Goal: Task Accomplishment & Management: Manage account settings

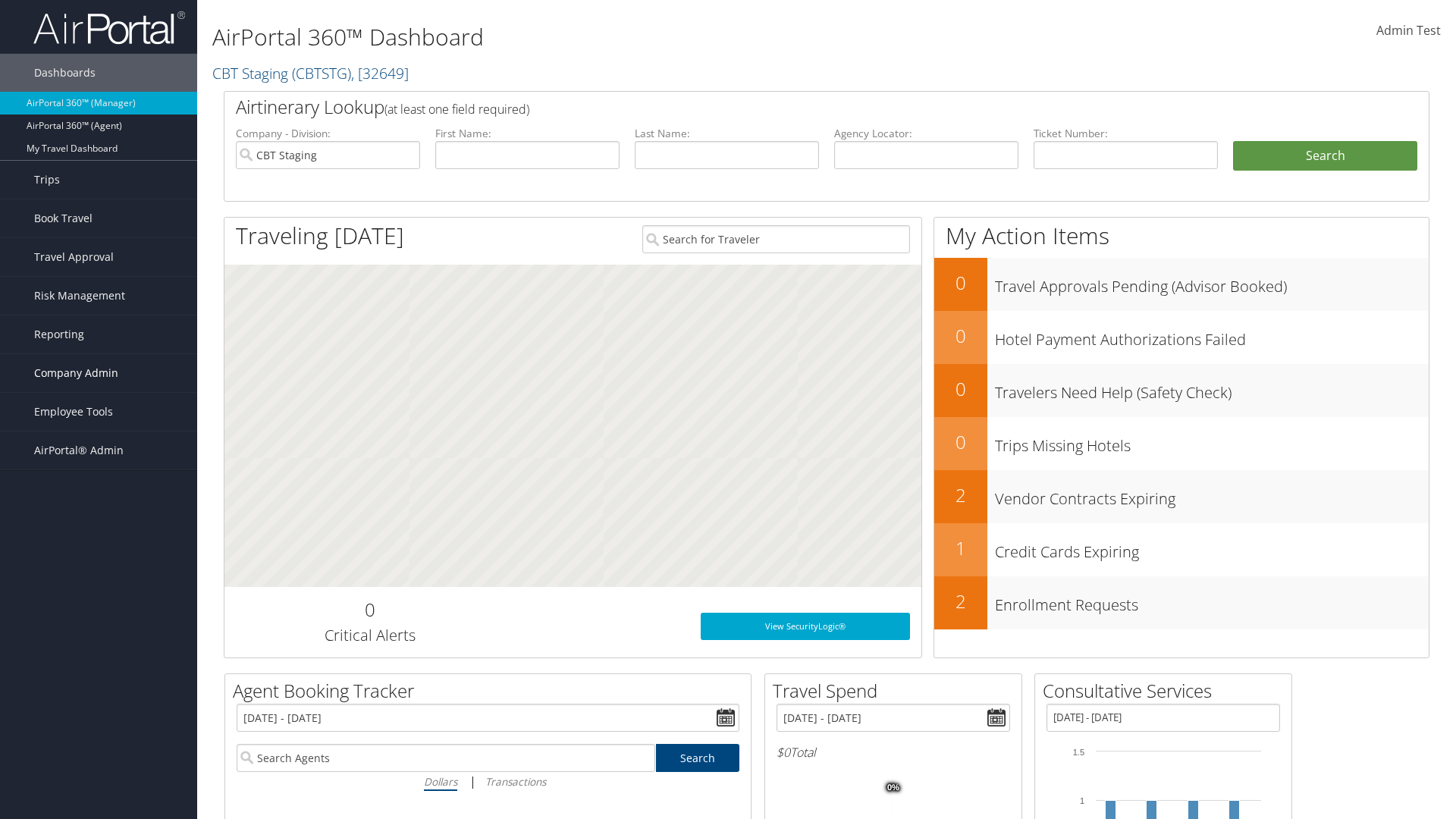
click at [99, 373] on span "Company Admin" at bounding box center [76, 373] width 84 height 38
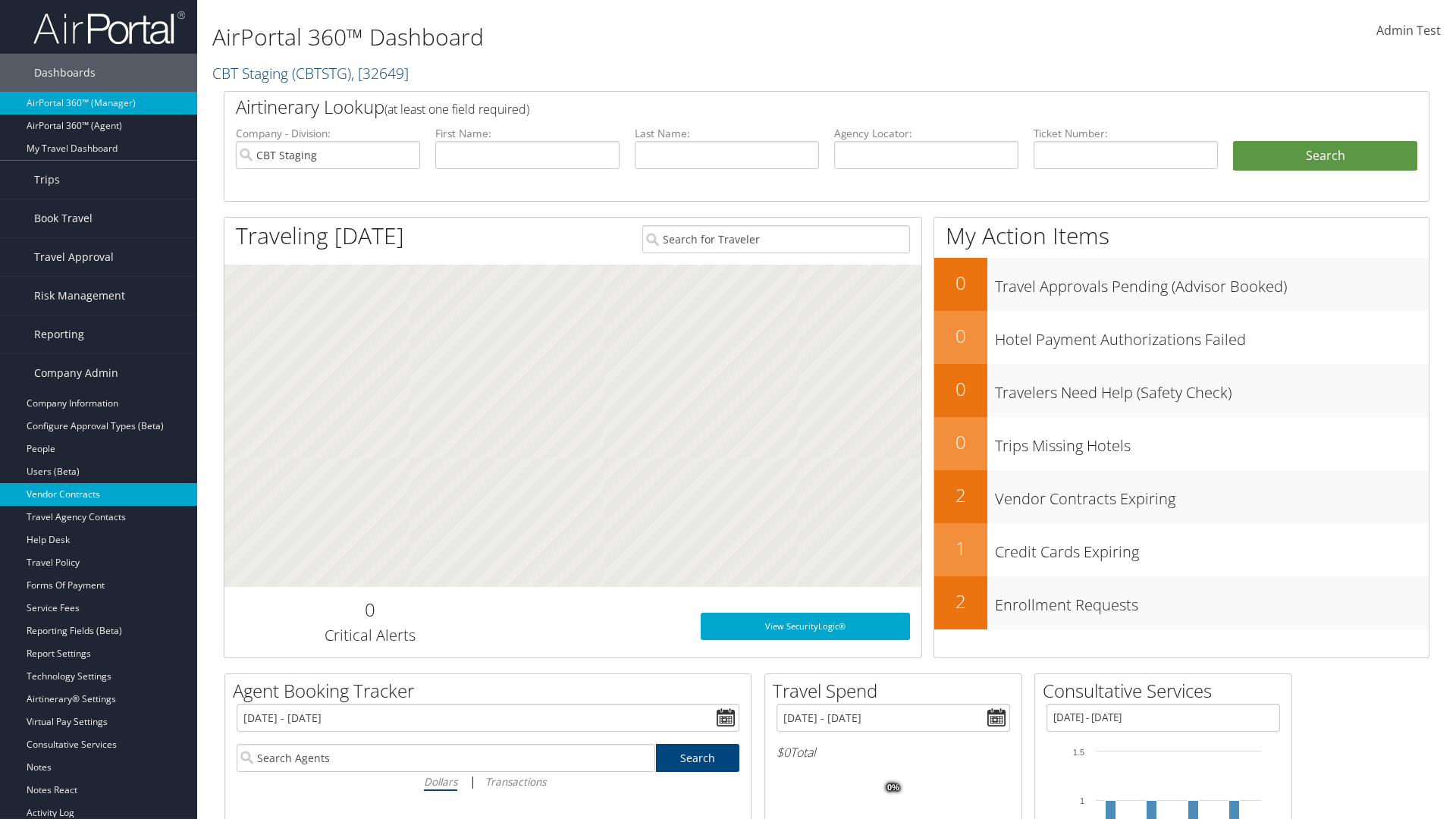
click at [99, 495] on link "Vendor Contracts" at bounding box center [99, 495] width 197 height 23
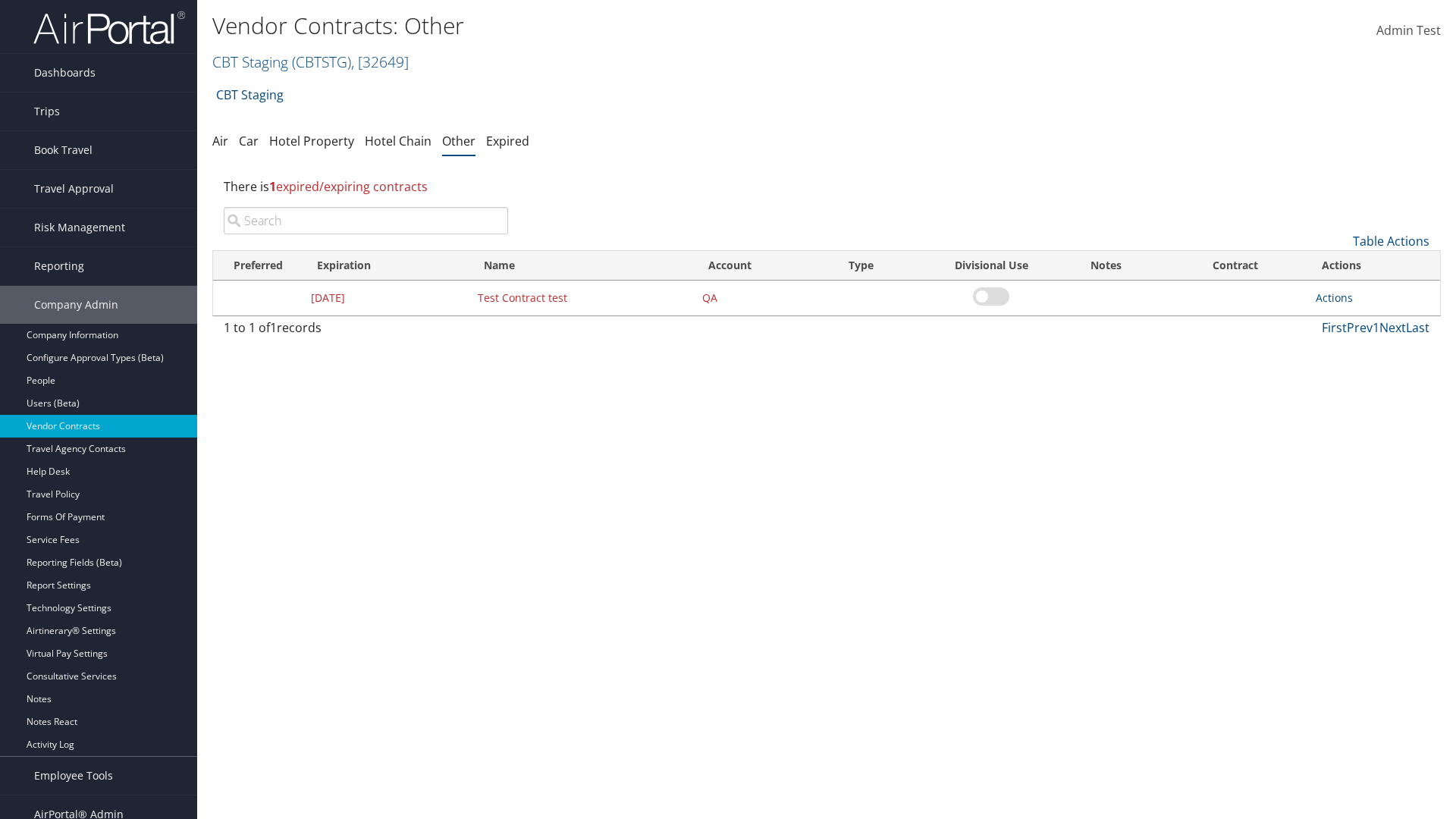
click at [366, 220] on input "search" at bounding box center [366, 220] width 285 height 27
type input "Test Contract test"
click at [1333, 297] on link "Actions" at bounding box center [1334, 298] width 37 height 14
click at [1357, 372] on link "Edit" at bounding box center [1357, 371] width 82 height 26
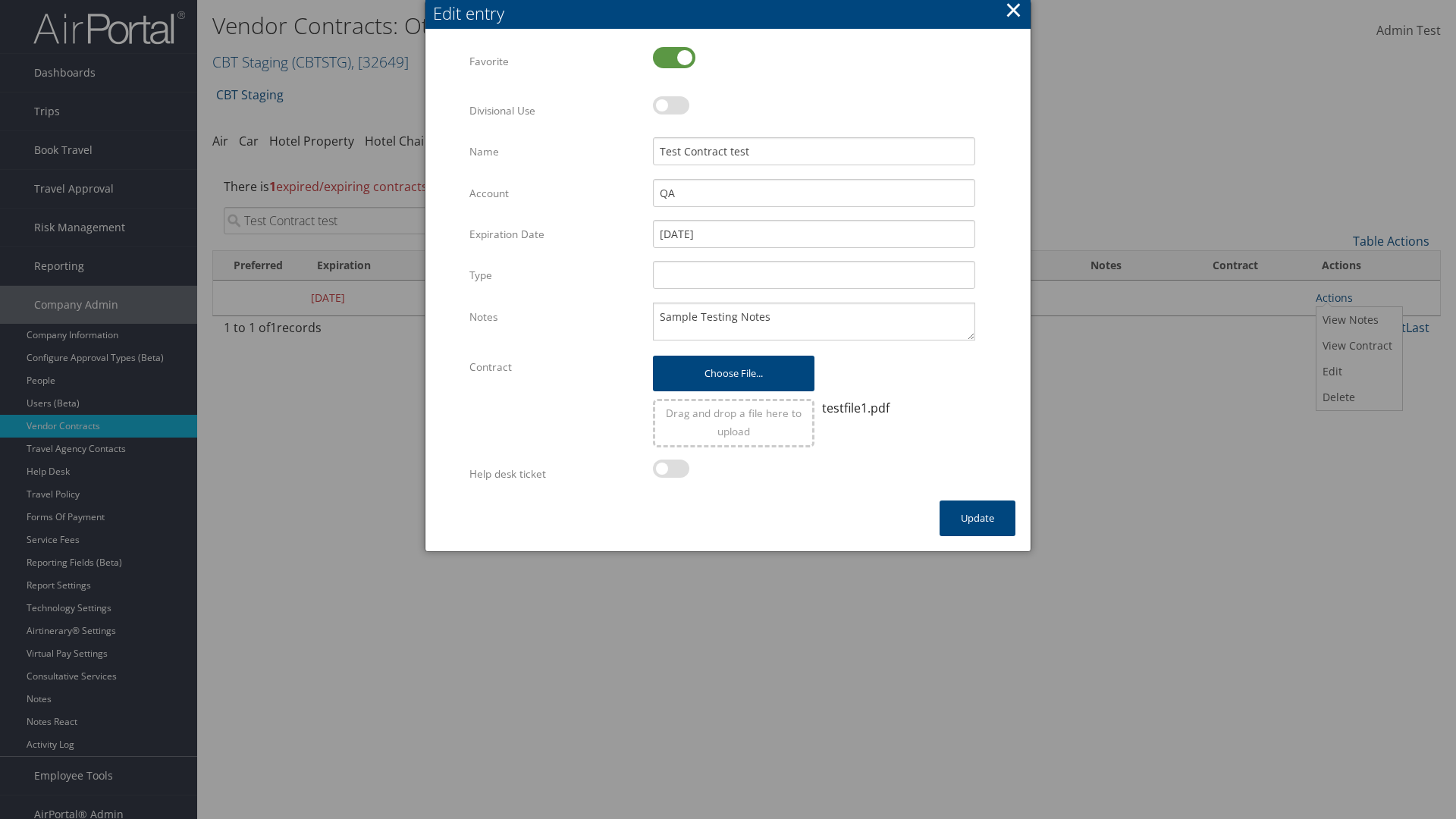
click at [674, 57] on label at bounding box center [674, 57] width 42 height 21
click at [671, 57] on input "checkbox" at bounding box center [665, 58] width 10 height 10
click at [674, 57] on label at bounding box center [674, 57] width 42 height 21
click at [671, 57] on input "checkbox" at bounding box center [665, 58] width 10 height 10
checkbox input "true"
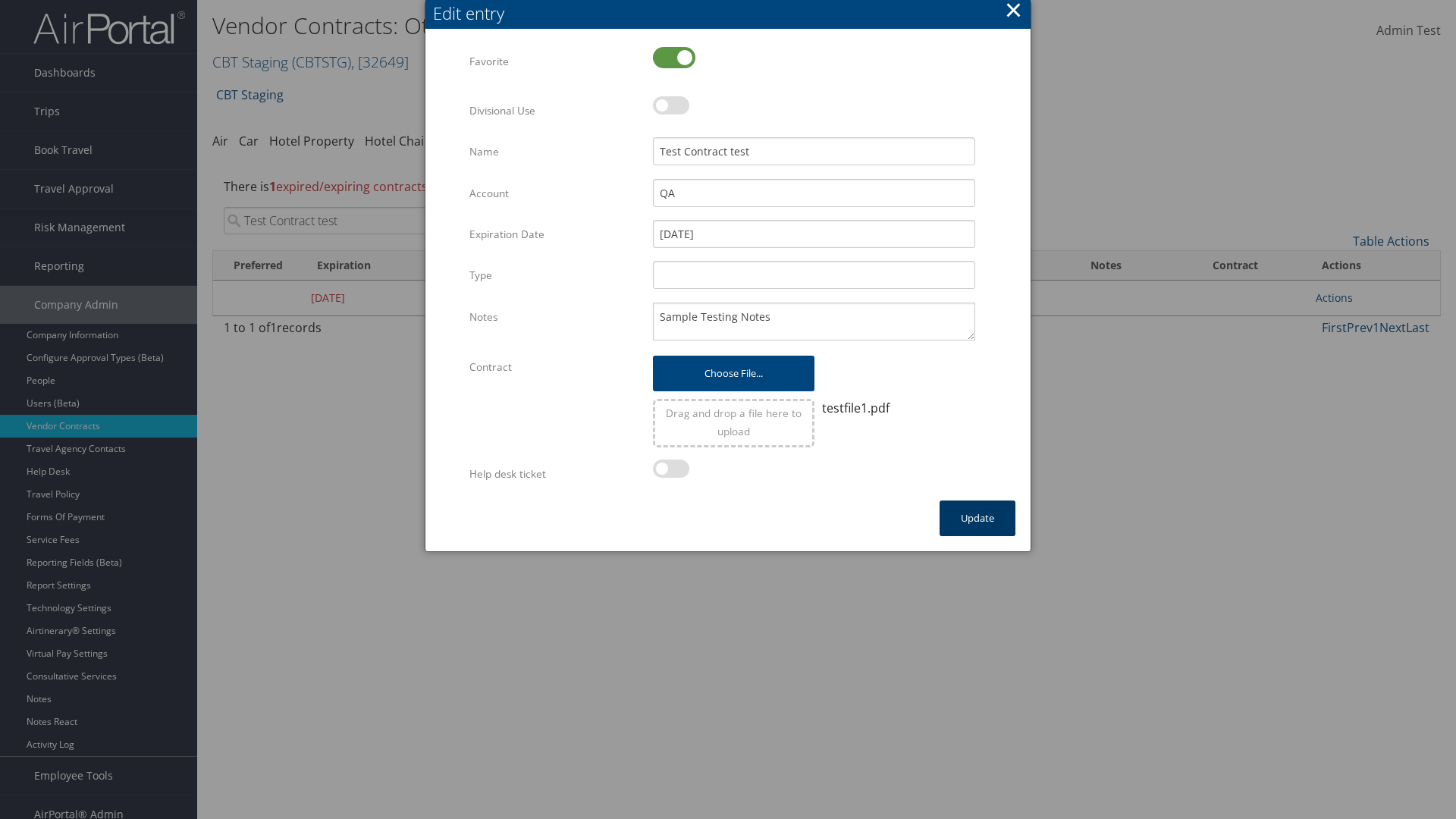
click at [977, 518] on button "Update" at bounding box center [977, 518] width 76 height 35
